Goal: Information Seeking & Learning: Find specific fact

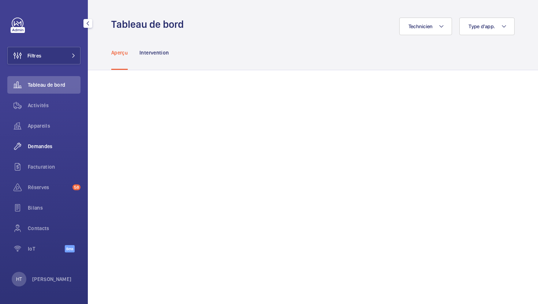
click at [47, 148] on span "Demandes" at bounding box center [54, 146] width 53 height 7
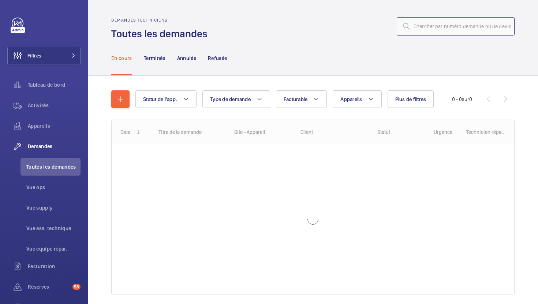
click at [447, 33] on input "text" at bounding box center [455, 26] width 118 height 18
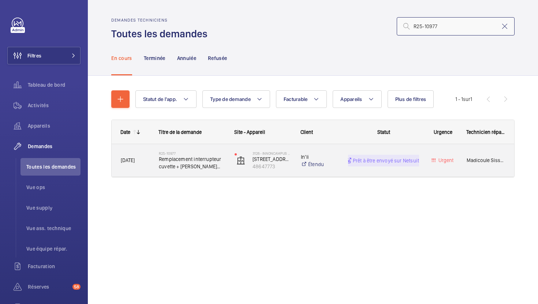
type input "R25-10977"
click at [245, 175] on div "3126 - INNONCAMPUS MONTROUGE [STREET_ADDRESS][PERSON_NAME]" at bounding box center [258, 161] width 65 height 30
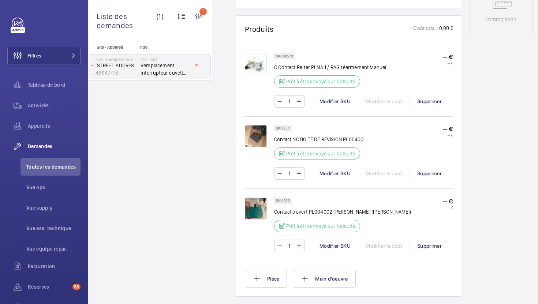
scroll to position [420, 0]
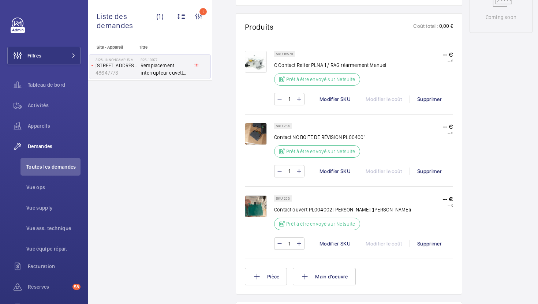
click at [254, 67] on img at bounding box center [256, 62] width 22 height 22
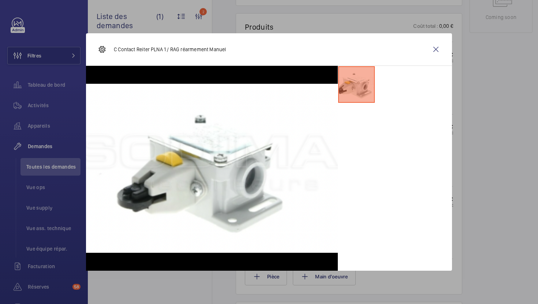
click at [457, 173] on div at bounding box center [269, 152] width 538 height 304
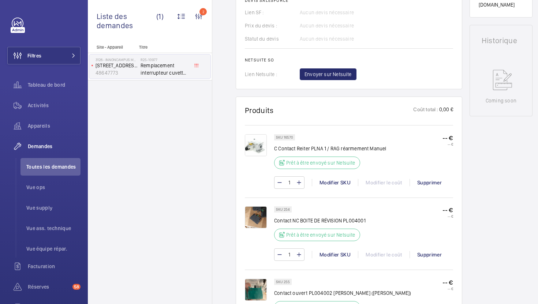
scroll to position [350, 0]
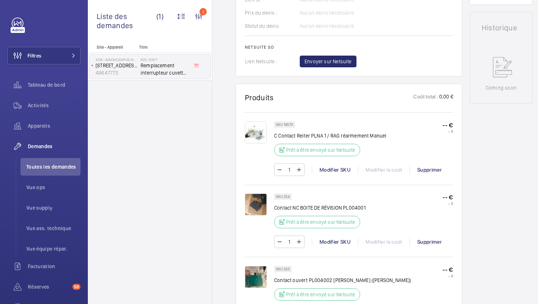
click at [257, 209] on img at bounding box center [256, 204] width 22 height 22
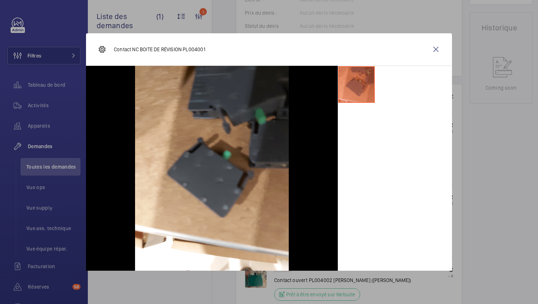
click at [484, 234] on div at bounding box center [269, 152] width 538 height 304
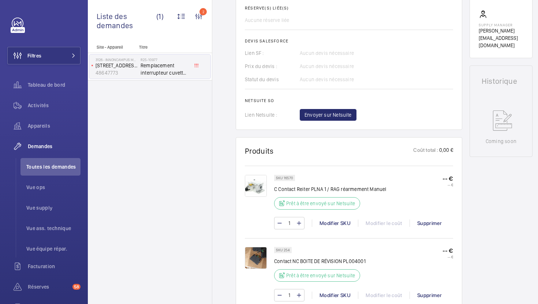
scroll to position [302, 0]
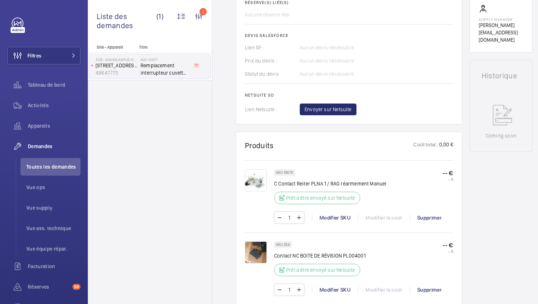
click at [304, 182] on p "C Contact Reiter PLNA 1 / RAG réarmement Manuel" at bounding box center [330, 183] width 112 height 7
copy div "C Contact Reiter PLNA 1 / RAG réarmement Manuel"
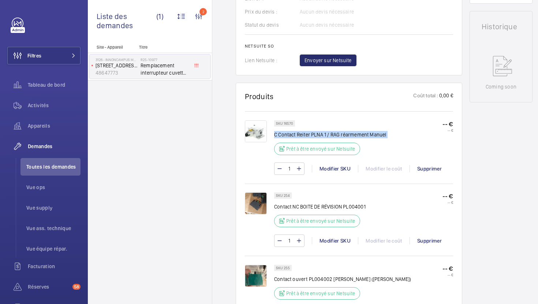
scroll to position [365, 0]
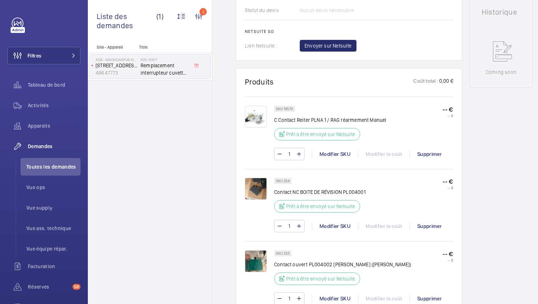
click at [298, 195] on p "Contact NC BOITE DE RÉVISION PL004001" at bounding box center [319, 191] width 91 height 7
copy div "Contact NC BOITE DE RÉVISION PL004001"
click at [311, 266] on p "Contact ouvert PL004002 [PERSON_NAME] ([PERSON_NAME])" at bounding box center [342, 264] width 137 height 7
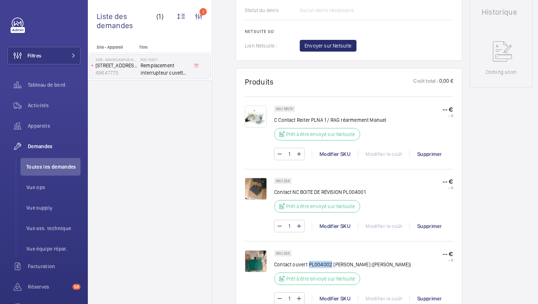
click at [311, 266] on p "Contact ouvert PL004002 [PERSON_NAME] ([PERSON_NAME])" at bounding box center [342, 264] width 137 height 7
copy div "Contact ouvert PL004002 [PERSON_NAME] ([PERSON_NAME])"
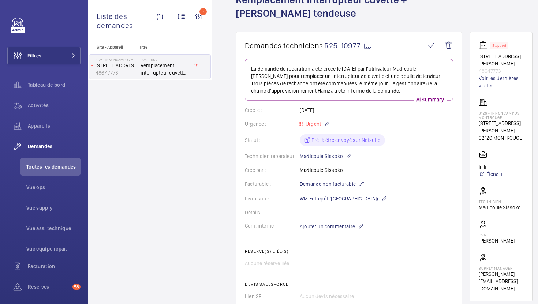
scroll to position [53, 0]
click at [365, 48] on mat-icon at bounding box center [367, 45] width 9 height 9
copy div "Contact ouvert PL004002 [PERSON_NAME] ([PERSON_NAME])"
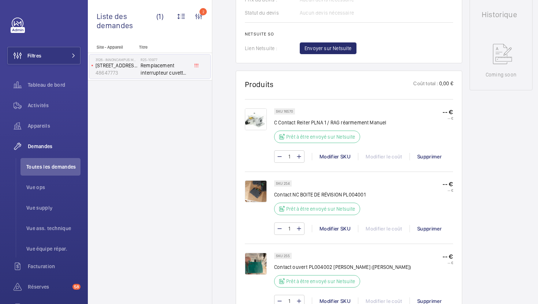
scroll to position [367, 0]
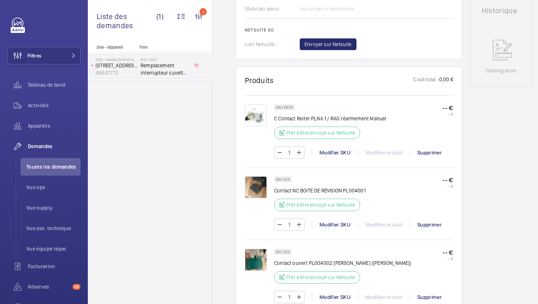
click at [290, 107] on p "SKU 16570" at bounding box center [284, 107] width 17 height 3
copy p "SKU 16570"
click at [284, 180] on p "SKU 254" at bounding box center [283, 179] width 14 height 3
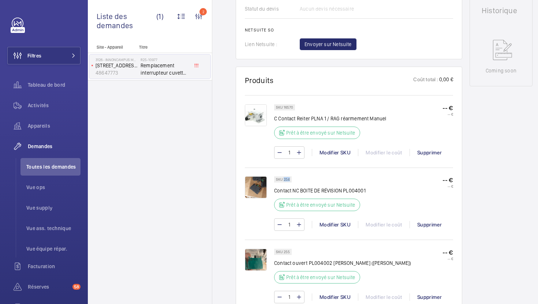
click at [284, 180] on p "SKU 254" at bounding box center [283, 179] width 14 height 3
copy p "SKU 254"
click at [286, 252] on p "SKU 255" at bounding box center [283, 251] width 14 height 3
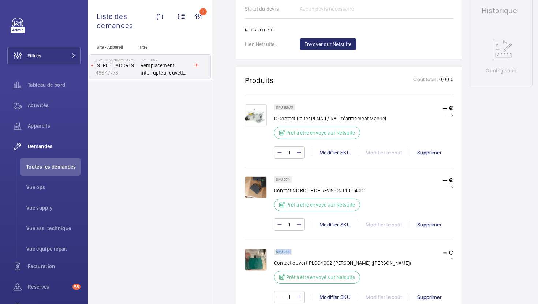
click at [286, 252] on p "SKU 255" at bounding box center [283, 251] width 14 height 3
copy p "SKU 255"
